Goal: Task Accomplishment & Management: Complete application form

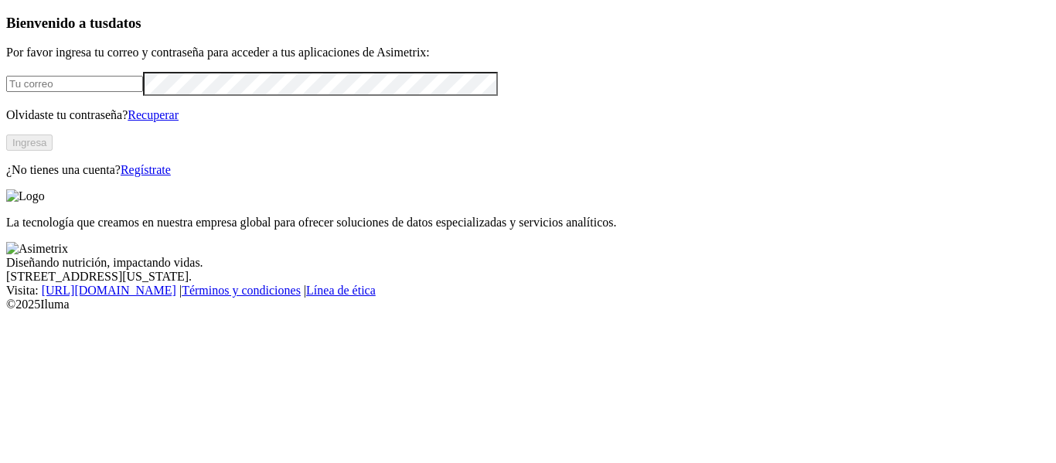
click at [114, 92] on input "email" at bounding box center [74, 84] width 137 height 16
click input "submit" at bounding box center [0, 0] width 0 height 0
click at [63, 178] on div "Bienvenido a tus datos Por favor ingresa tu correo y contraseña para acceder a …" at bounding box center [528, 96] width 1044 height 163
click at [53, 151] on button "Ingresa" at bounding box center [29, 143] width 46 height 16
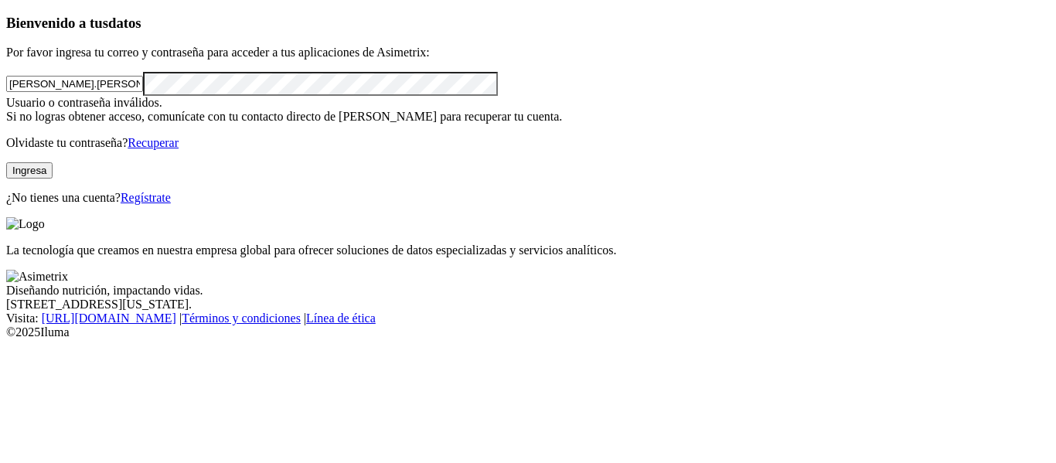
click at [143, 92] on input "rodrigo.foronda" at bounding box center [74, 84] width 137 height 16
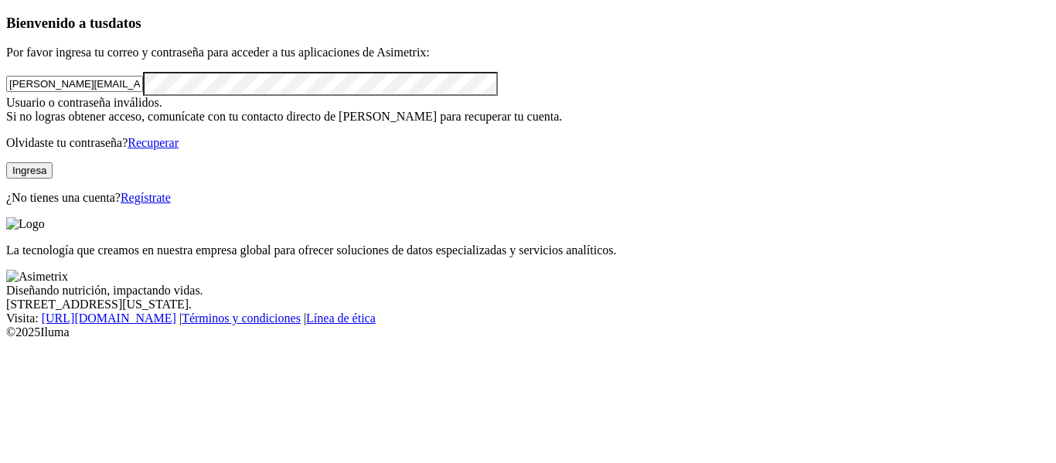
click at [53, 179] on button "Ingresa" at bounding box center [29, 170] width 46 height 16
click at [143, 92] on input "rodrigo.foronda@finca.co" at bounding box center [74, 84] width 137 height 16
type input "r"
click at [101, 92] on input "email" at bounding box center [74, 84] width 137 height 16
click at [73, 92] on input "email" at bounding box center [74, 84] width 137 height 16
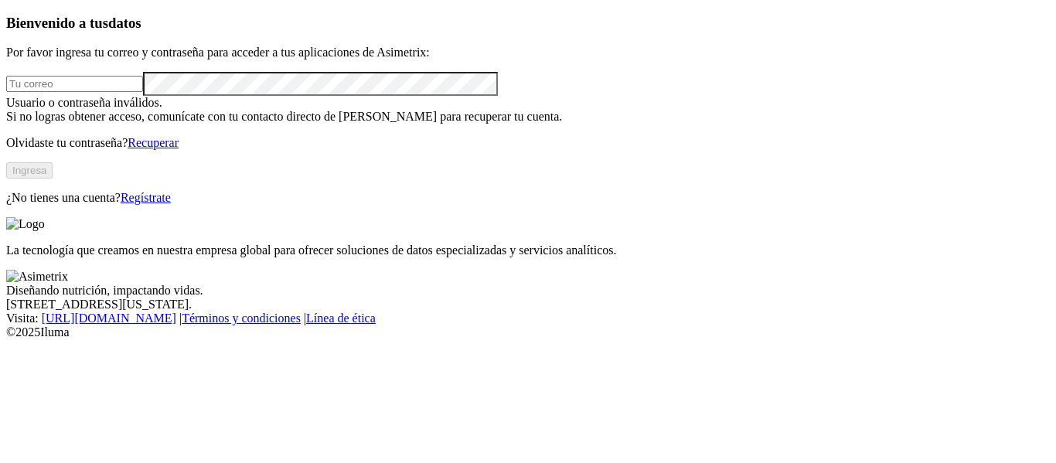
click at [143, 92] on input "email" at bounding box center [74, 84] width 137 height 16
click at [401, 179] on div "Bienvenido a tus datos Por favor ingresa tu correo y contraseña para acceder a …" at bounding box center [528, 110] width 1044 height 191
click at [143, 92] on input "email" at bounding box center [74, 84] width 137 height 16
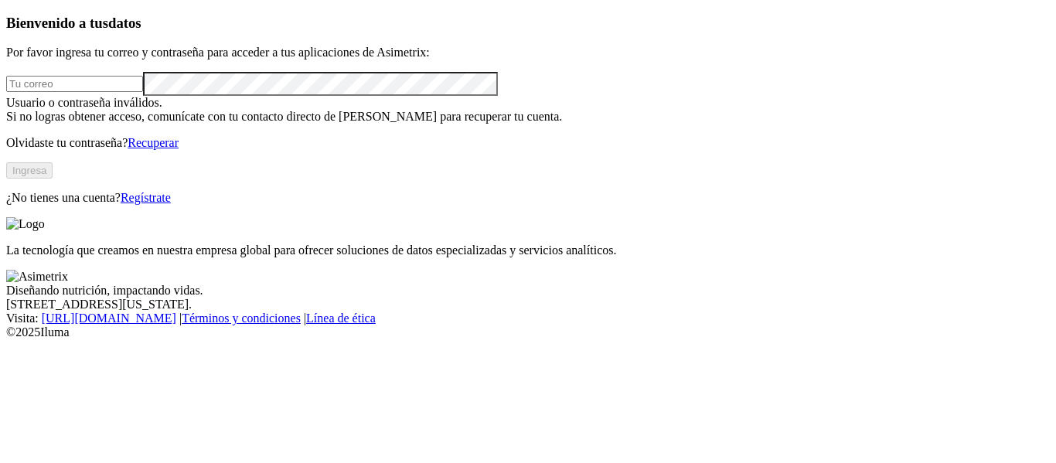
click at [353, 206] on div "Bienvenido a tus datos Por favor ingresa tu correo y contraseña para acceder a …" at bounding box center [528, 110] width 1044 height 191
click at [126, 92] on input "email" at bounding box center [74, 84] width 137 height 16
click at [143, 92] on input "email" at bounding box center [74, 84] width 137 height 16
click at [143, 92] on input "rodrigo.foronda@grupobios.co" at bounding box center [74, 84] width 137 height 16
type input "rodrigo.foronda@finca.co"
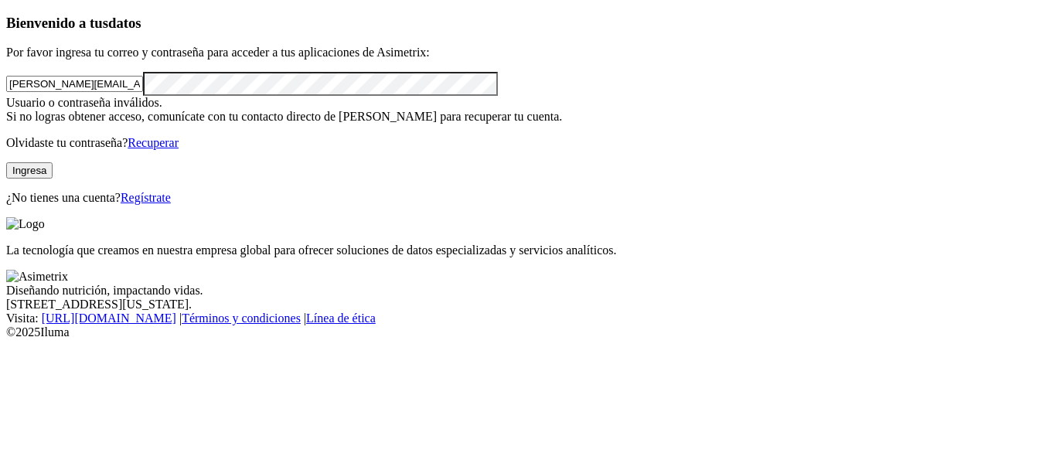
click input "submit" at bounding box center [0, 0] width 0 height 0
